Goal: Information Seeking & Learning: Learn about a topic

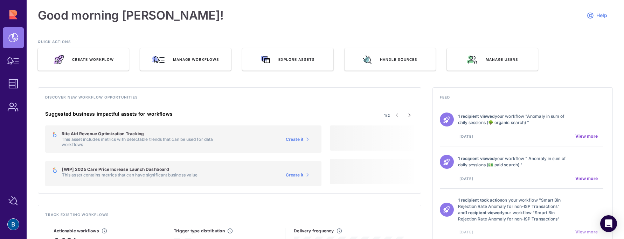
click at [121, 90] on div "Discover new workflow opportunities 1/2 Suggested business impactful assets for…" at bounding box center [229, 140] width 383 height 106
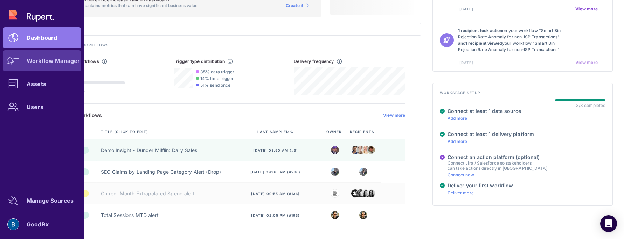
click at [37, 61] on div "Workflow Manager" at bounding box center [53, 61] width 53 height 4
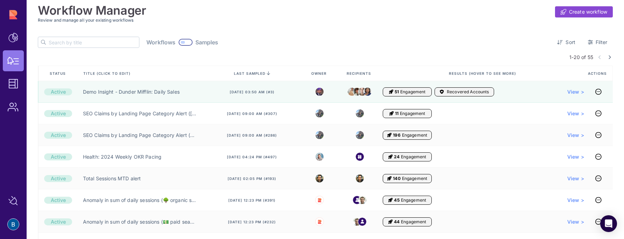
click at [79, 41] on input "text" at bounding box center [94, 42] width 90 height 10
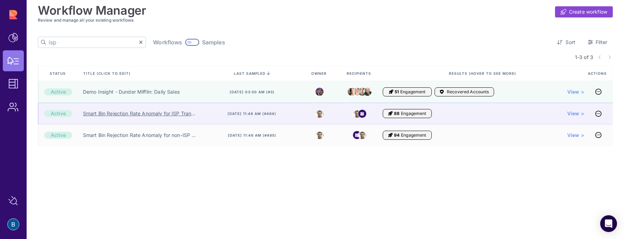
type input "isp"
click at [125, 114] on link "Smart Bin Rejection Rate Anomaly for ISP Transactions" at bounding box center [139, 113] width 113 height 7
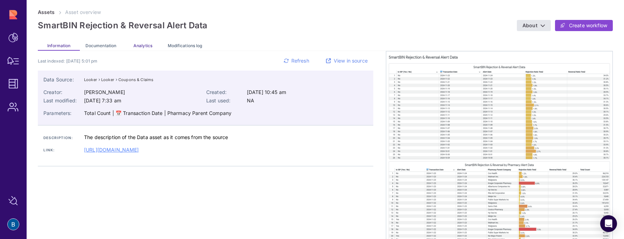
click at [141, 44] on span "Analytics" at bounding box center [142, 45] width 19 height 5
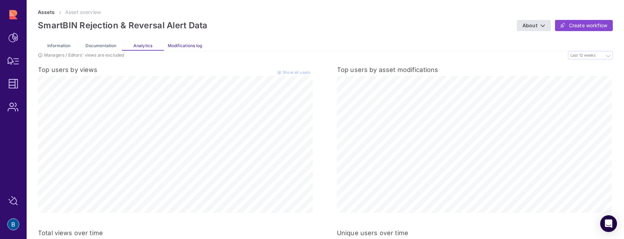
click at [177, 45] on span "Modifications log" at bounding box center [185, 45] width 34 height 5
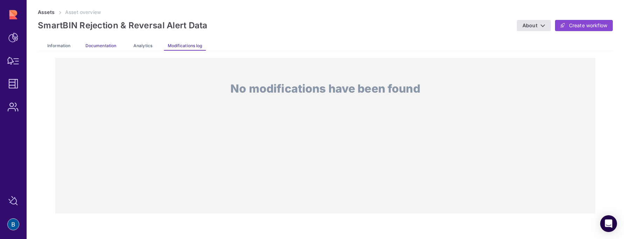
click at [110, 43] on span "Documentation" at bounding box center [100, 45] width 31 height 5
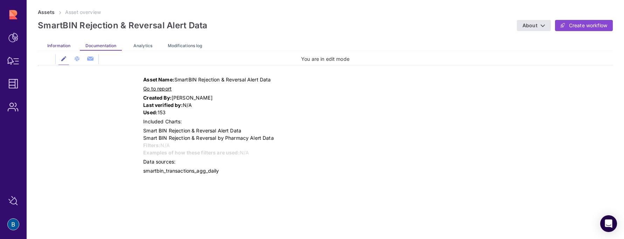
click at [61, 45] on span "Information" at bounding box center [58, 45] width 23 height 5
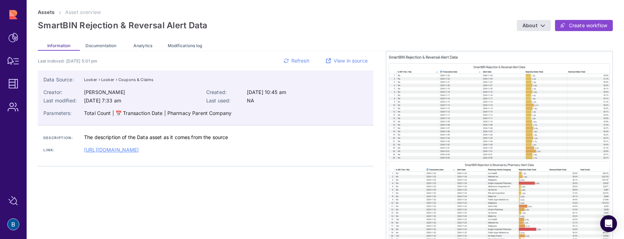
drag, startPoint x: 116, startPoint y: 149, endPoint x: 139, endPoint y: 120, distance: 37.2
click at [139, 120] on div "Last indexed: Nov 07, 2024, 5:01 pm Refresh View in source Data Source: Looker …" at bounding box center [205, 108] width 335 height 115
click at [151, 112] on div "Total Count | 📅 Transaction Date | Pharmacy Parent Company" at bounding box center [157, 113] width 147 height 7
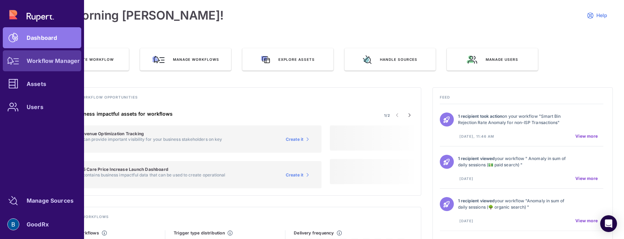
click at [37, 63] on div "Workflow Manager" at bounding box center [53, 61] width 53 height 4
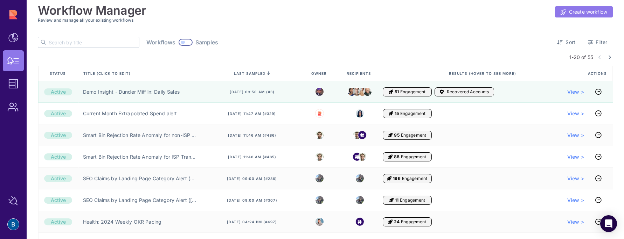
click at [596, 9] on span "Create workflow" at bounding box center [588, 11] width 38 height 7
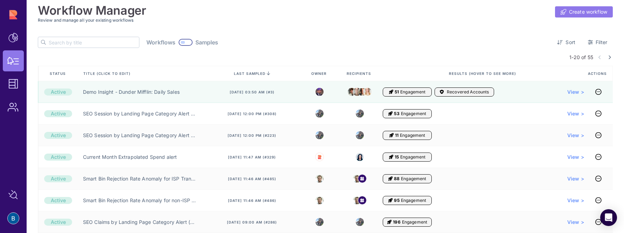
click at [569, 8] on link "Create workflow" at bounding box center [584, 11] width 58 height 11
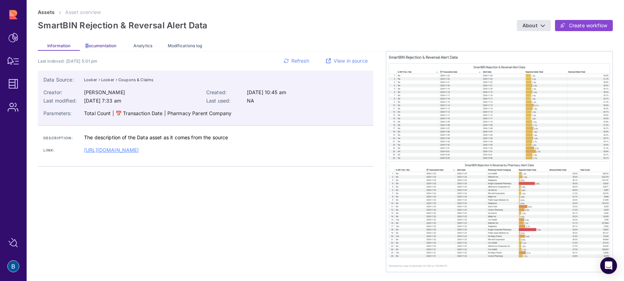
click at [87, 47] on span "Documentation" at bounding box center [100, 45] width 31 height 5
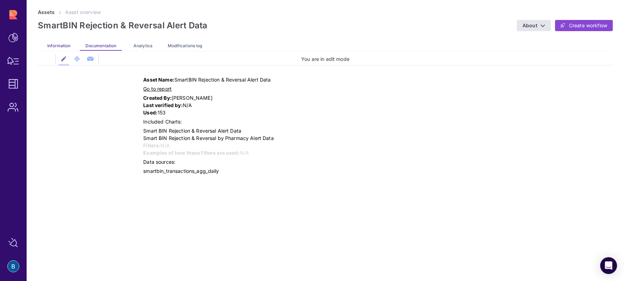
click at [56, 44] on span "Information" at bounding box center [58, 45] width 23 height 5
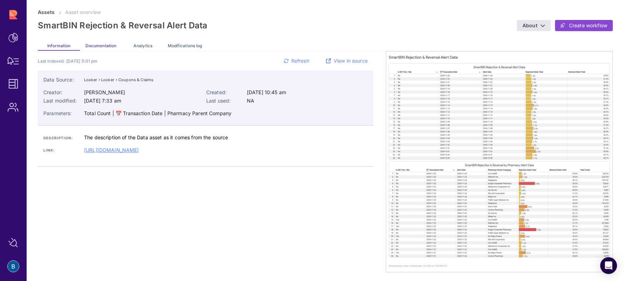
click at [100, 43] on span "Documentation" at bounding box center [100, 45] width 31 height 5
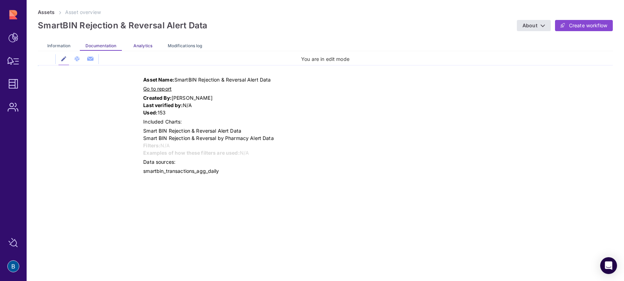
click at [147, 48] on span "Analytics" at bounding box center [142, 45] width 19 height 5
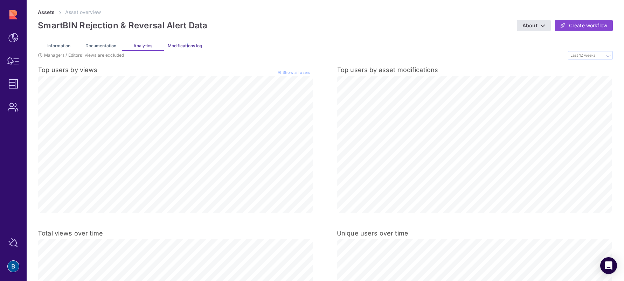
click at [187, 47] on span "Modifications log" at bounding box center [185, 45] width 34 height 5
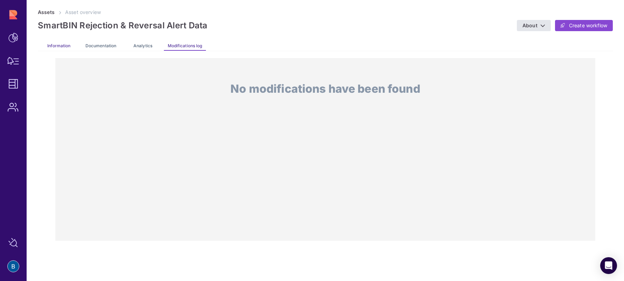
click at [57, 45] on span "Information" at bounding box center [58, 45] width 23 height 5
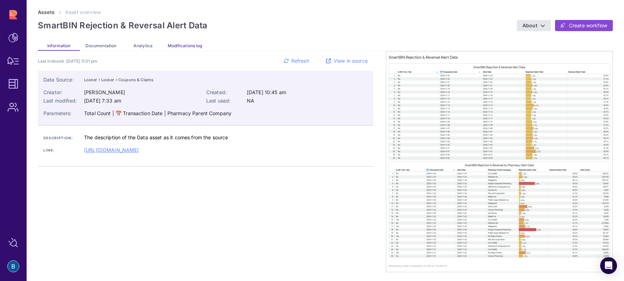
click at [194, 45] on span "Modifications log" at bounding box center [185, 45] width 34 height 5
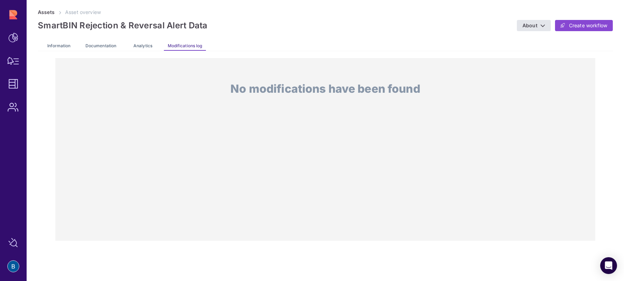
click at [77, 46] on div "Information" at bounding box center [59, 45] width 42 height 11
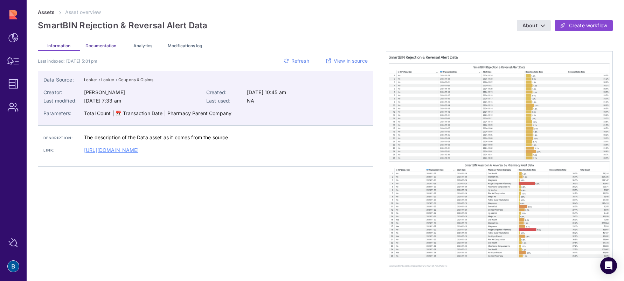
click at [99, 46] on span "Documentation" at bounding box center [100, 45] width 31 height 5
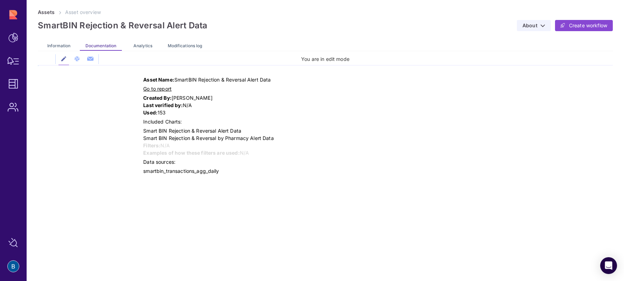
click at [533, 24] on span "About" at bounding box center [529, 25] width 15 height 6
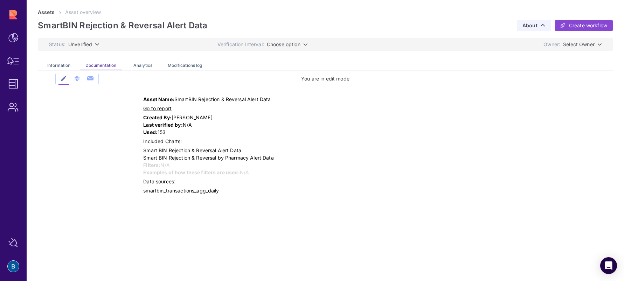
click at [533, 24] on span "About" at bounding box center [529, 25] width 15 height 6
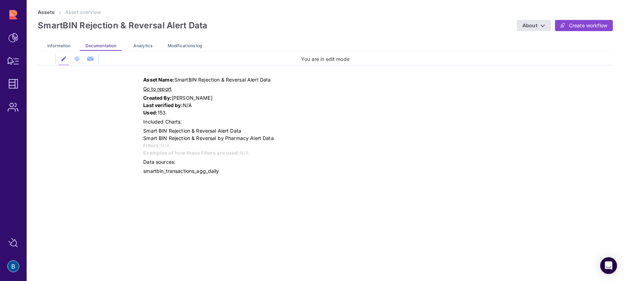
click at [63, 58] on icon at bounding box center [63, 58] width 5 height 5
click at [140, 44] on span "Analytics" at bounding box center [142, 45] width 19 height 5
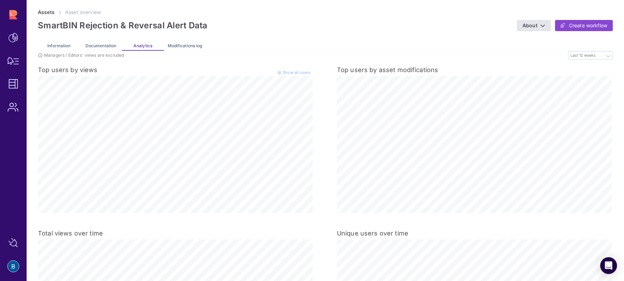
click at [175, 43] on div "Modifications log" at bounding box center [185, 45] width 42 height 11
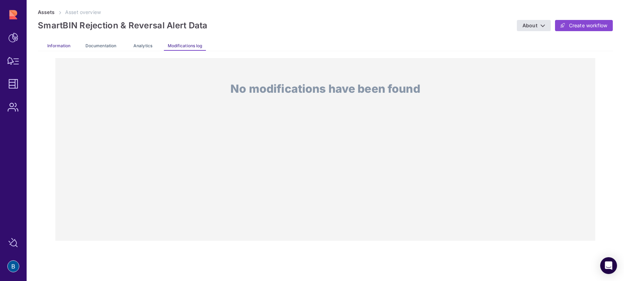
click at [56, 45] on span "Information" at bounding box center [58, 45] width 23 height 5
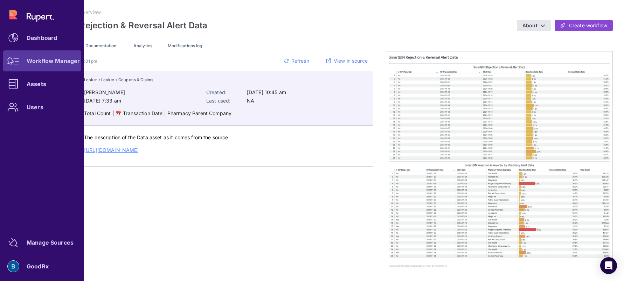
click at [18, 63] on icon at bounding box center [13, 61] width 12 height 8
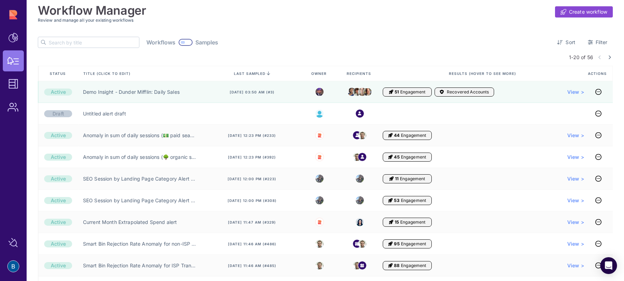
click at [89, 39] on input "text" at bounding box center [94, 42] width 90 height 10
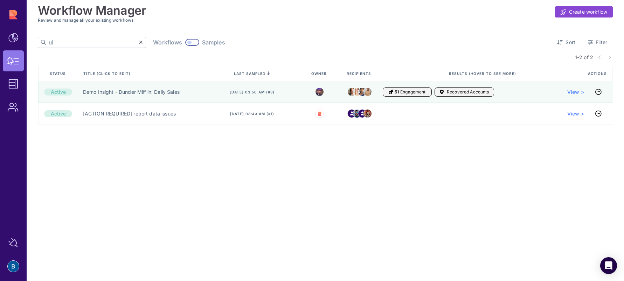
type input "u"
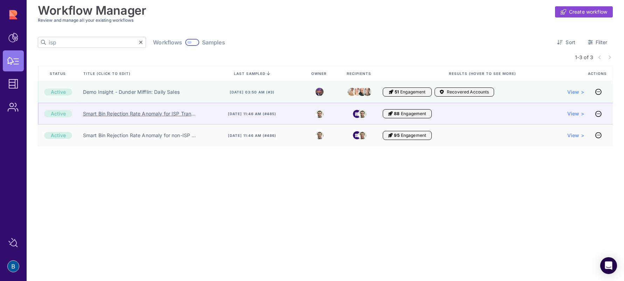
type input "isp"
click at [126, 114] on link "Smart Bin Rejection Rate Anomaly for ISP Transactions" at bounding box center [139, 113] width 113 height 7
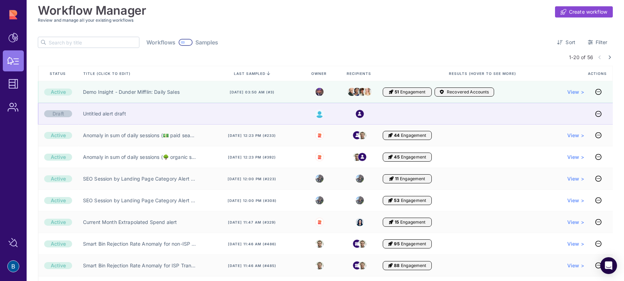
click at [167, 112] on div "Untitled alert draft" at bounding box center [141, 114] width 126 height 22
click at [114, 112] on link "Untitled alert draft" at bounding box center [104, 113] width 43 height 7
